Goal: Navigation & Orientation: Find specific page/section

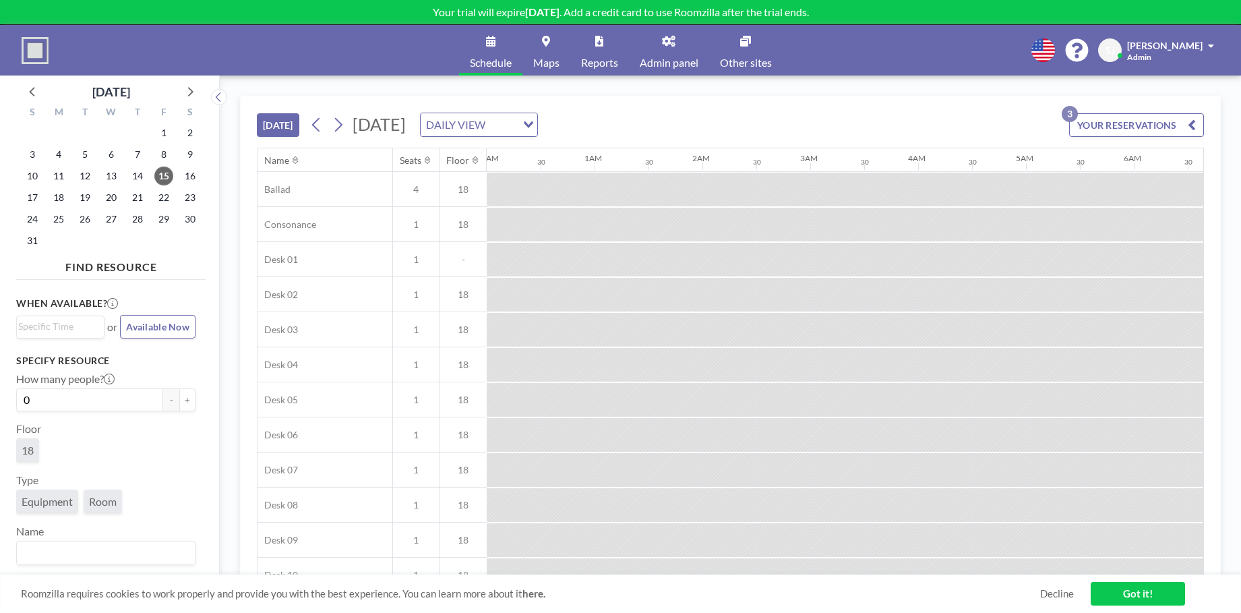
scroll to position [0, 917]
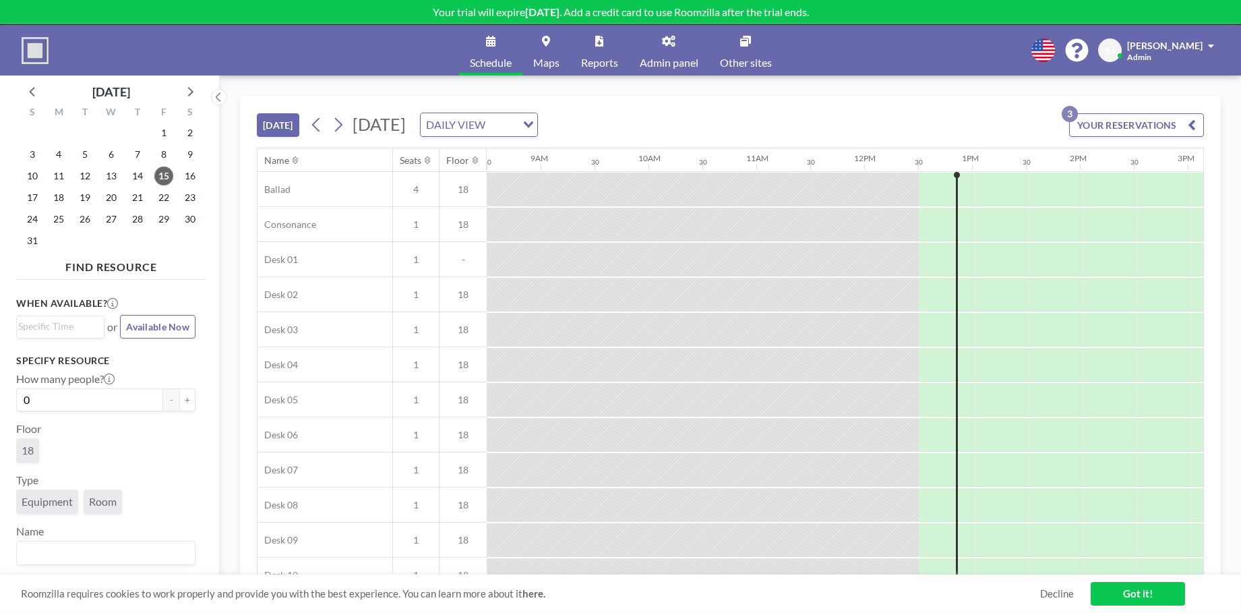
click at [674, 61] on span "Admin panel" at bounding box center [669, 62] width 59 height 11
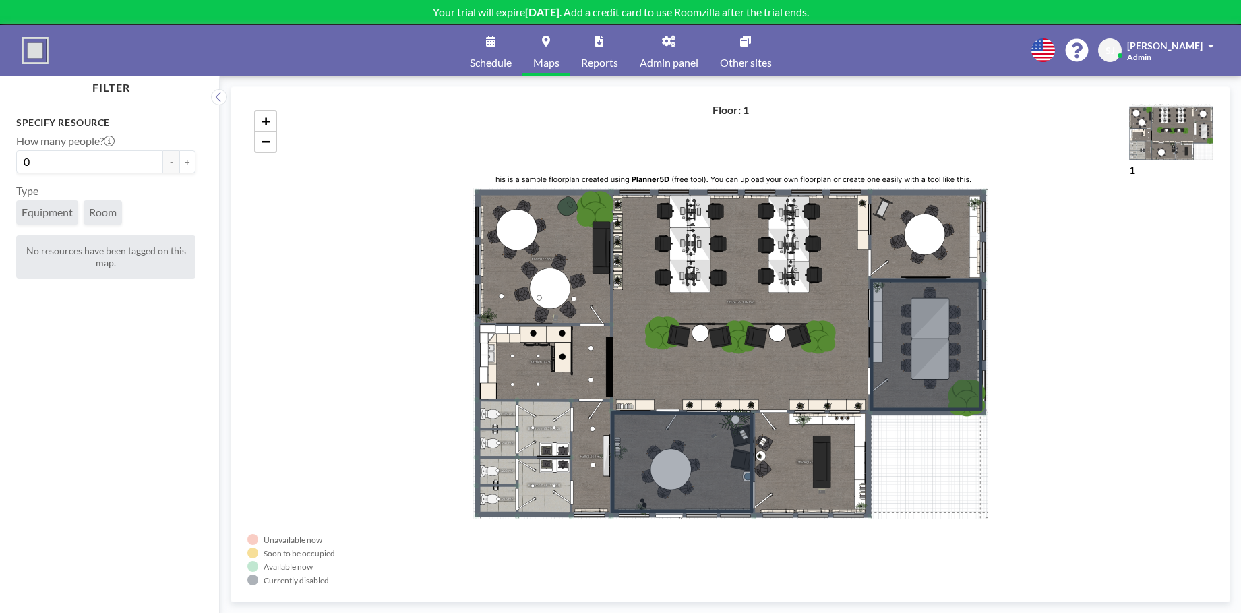
click at [489, 47] on link "Schedule" at bounding box center [490, 50] width 63 height 51
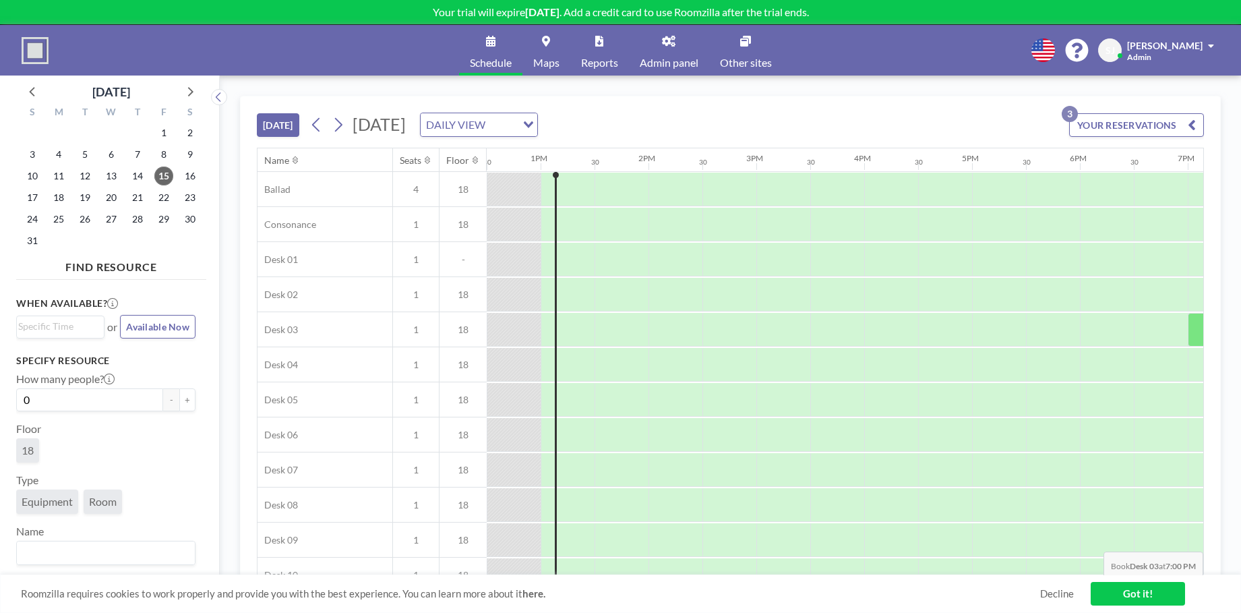
scroll to position [158, 1348]
